Goal: Task Accomplishment & Management: Manage account settings

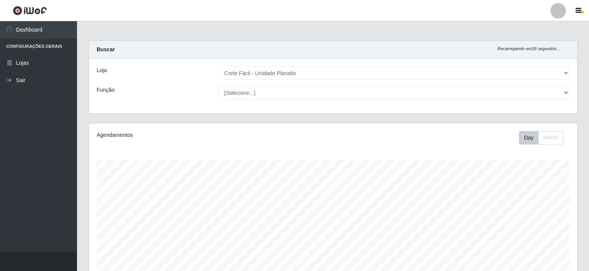
select select "202"
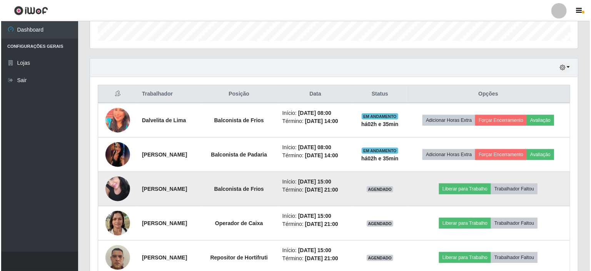
scroll to position [299, 0]
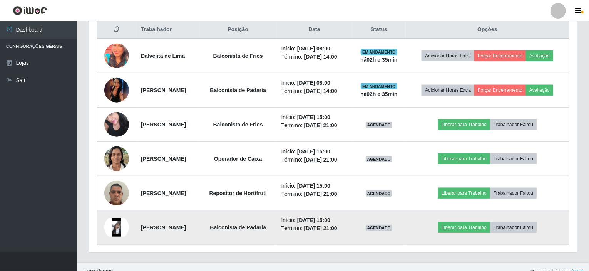
click at [117, 218] on img at bounding box center [116, 227] width 25 height 18
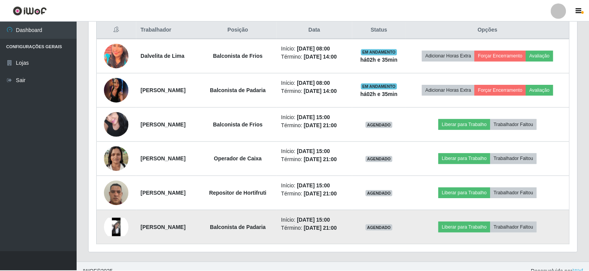
scroll to position [160, 485]
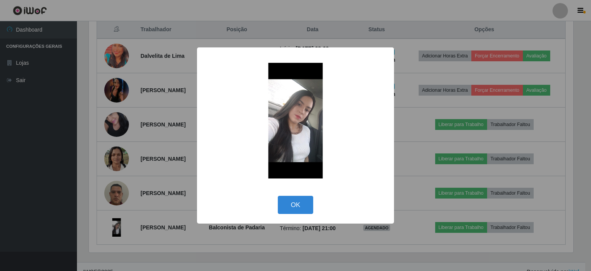
click at [116, 221] on div "× OK Cancel" at bounding box center [295, 135] width 591 height 271
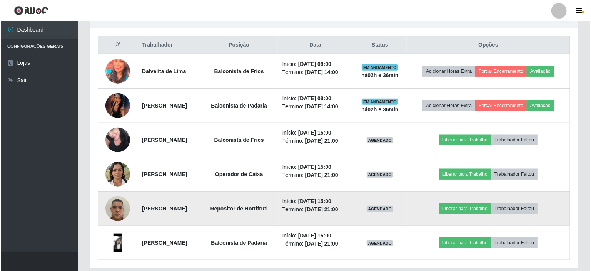
scroll to position [260, 0]
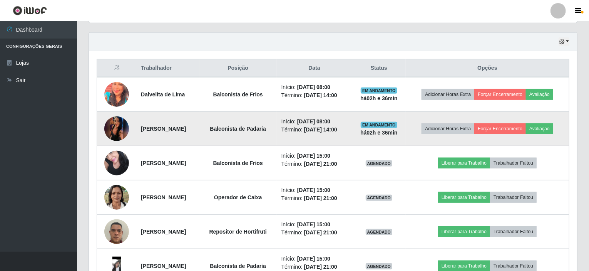
click at [126, 121] on td at bounding box center [117, 129] width 40 height 34
click at [124, 122] on img at bounding box center [116, 128] width 25 height 55
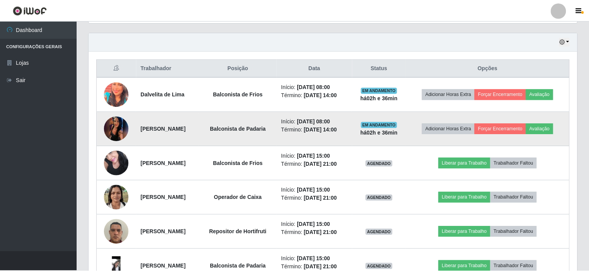
scroll to position [160, 485]
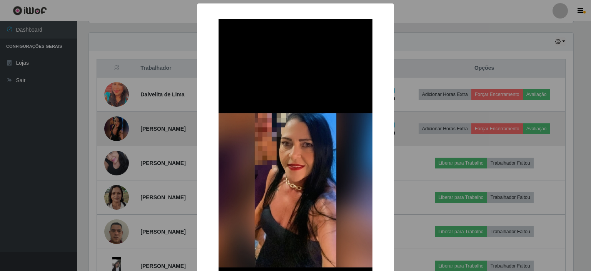
click at [124, 122] on div "× OK Cancel" at bounding box center [295, 135] width 591 height 271
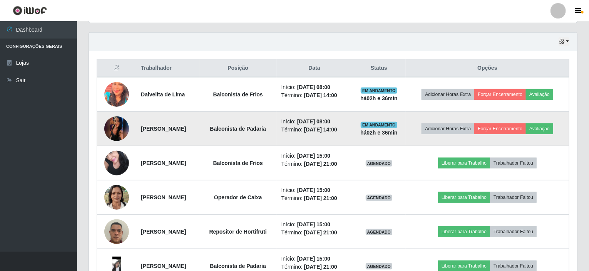
scroll to position [160, 488]
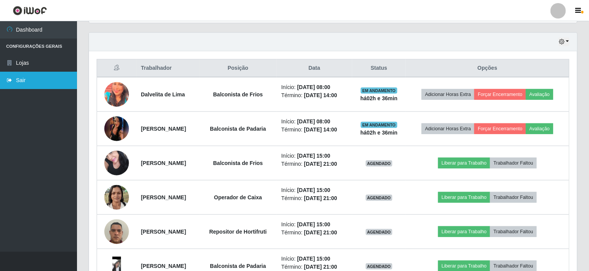
click at [38, 83] on link "Sair" at bounding box center [38, 80] width 77 height 17
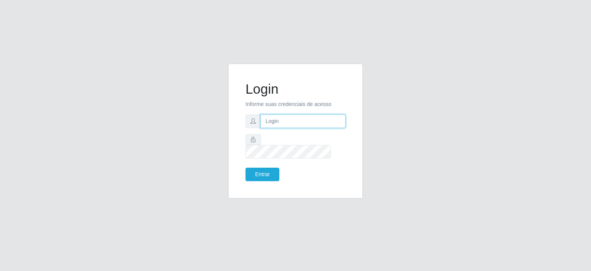
click at [262, 126] on input "text" at bounding box center [303, 120] width 85 height 13
type input "[EMAIL_ADDRESS][DOMAIN_NAME]"
click at [276, 167] on button "Entrar" at bounding box center [263, 173] width 34 height 13
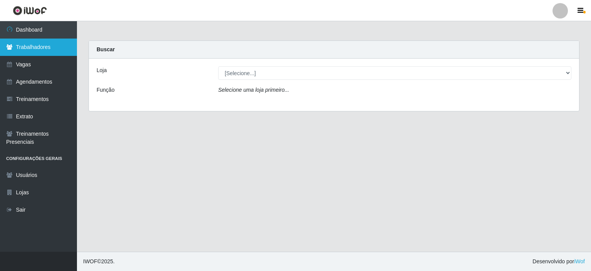
click at [55, 50] on link "Trabalhadores" at bounding box center [38, 46] width 77 height 17
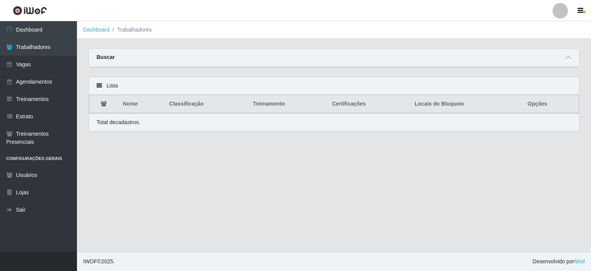
click at [156, 63] on div "Buscar" at bounding box center [334, 57] width 490 height 18
click at [160, 61] on div "Buscar" at bounding box center [334, 57] width 490 height 18
click at [567, 57] on icon at bounding box center [568, 57] width 5 height 5
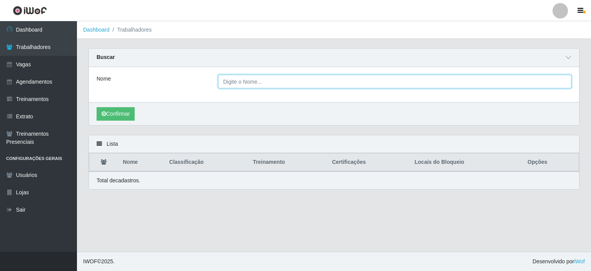
click at [240, 82] on input "Nome" at bounding box center [394, 81] width 353 height 13
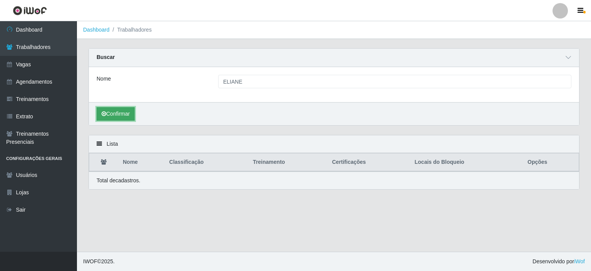
click at [125, 107] on button "Confirmar" at bounding box center [116, 113] width 38 height 13
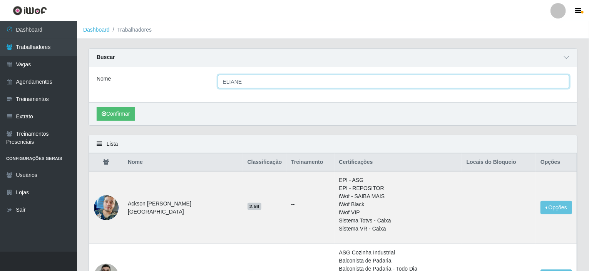
click at [248, 82] on input "ELIANE" at bounding box center [394, 81] width 352 height 13
type input "[PERSON_NAME]"
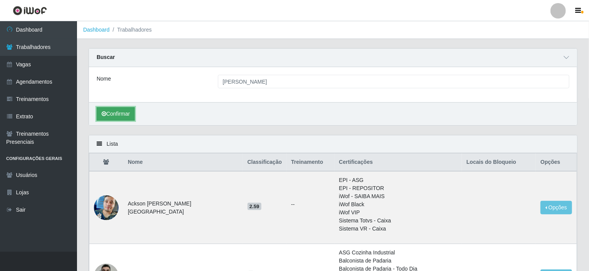
click at [128, 110] on button "Confirmar" at bounding box center [116, 113] width 38 height 13
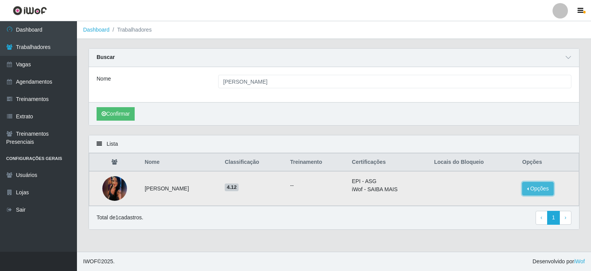
click at [541, 184] on button "Opções" at bounding box center [538, 188] width 32 height 13
click at [475, 198] on button "Bloquear - Loja" at bounding box center [490, 196] width 62 height 16
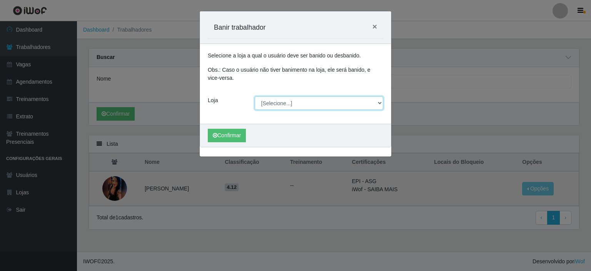
click at [289, 101] on select "[Selecione...] Corte Fácil - Unidade Planalto" at bounding box center [319, 102] width 129 height 13
select select "202"
click at [255, 96] on select "[Selecione...] Corte Fácil - Unidade Planalto" at bounding box center [319, 102] width 129 height 13
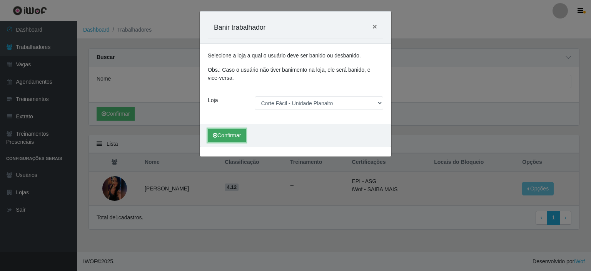
click at [228, 135] on button "Confirmar" at bounding box center [227, 135] width 38 height 13
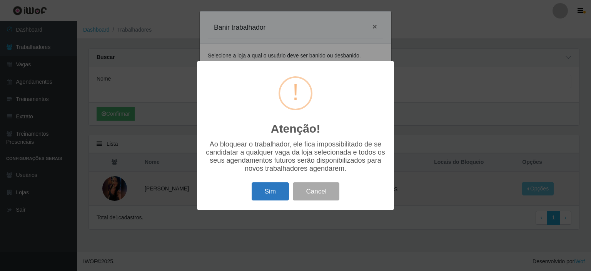
click at [265, 189] on button "Sim" at bounding box center [270, 191] width 37 height 18
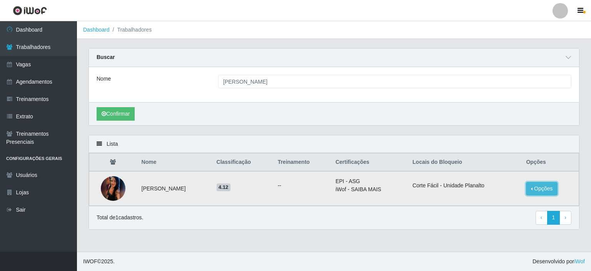
click at [533, 185] on button "Opções" at bounding box center [542, 188] width 32 height 13
click at [403, 112] on div "Confirmar" at bounding box center [334, 113] width 490 height 23
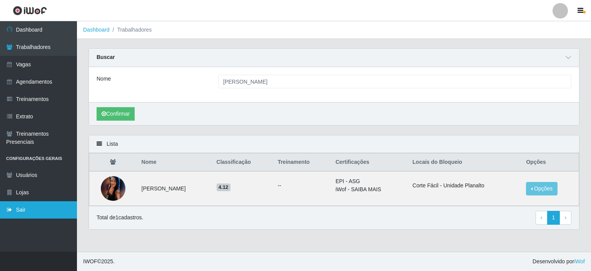
click at [52, 207] on link "Sair" at bounding box center [38, 209] width 77 height 17
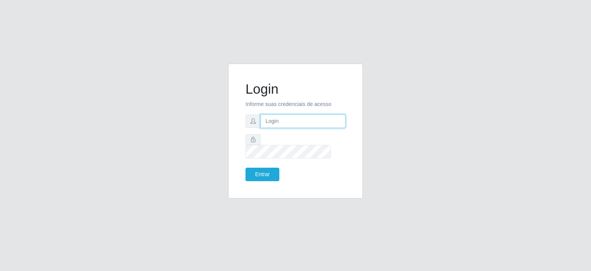
click at [312, 128] on input "text" at bounding box center [303, 120] width 85 height 13
type input "[EMAIL_ADDRESS][DOMAIN_NAME]"
click at [246, 167] on button "Entrar" at bounding box center [263, 173] width 34 height 13
click at [267, 174] on button "Entrar" at bounding box center [263, 173] width 34 height 13
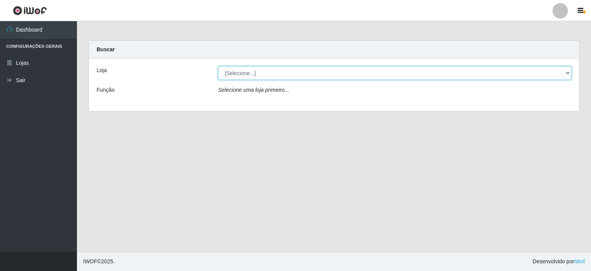
drag, startPoint x: 566, startPoint y: 72, endPoint x: 562, endPoint y: 73, distance: 4.3
click at [566, 72] on select "[Selecione...] Corte Fácil - Unidade Planalto" at bounding box center [394, 72] width 353 height 13
select select "202"
click at [218, 66] on select "[Selecione...] Corte Fácil - Unidade Planalto" at bounding box center [394, 72] width 353 height 13
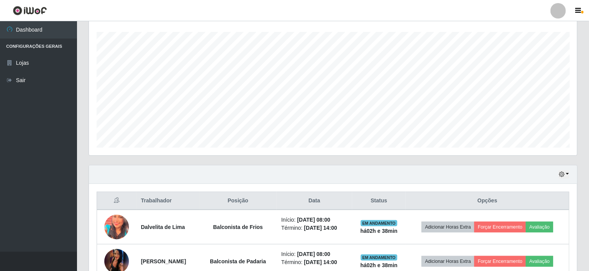
scroll to position [231, 0]
